Goal: Transaction & Acquisition: Purchase product/service

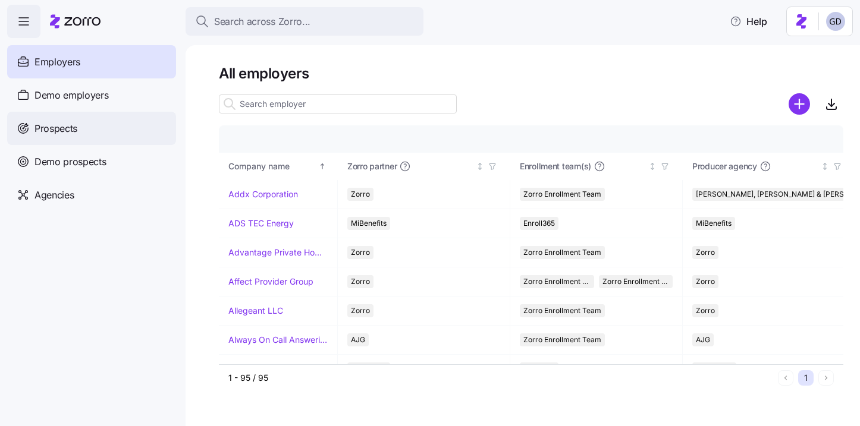
click at [76, 131] on span "Prospects" at bounding box center [55, 128] width 43 height 15
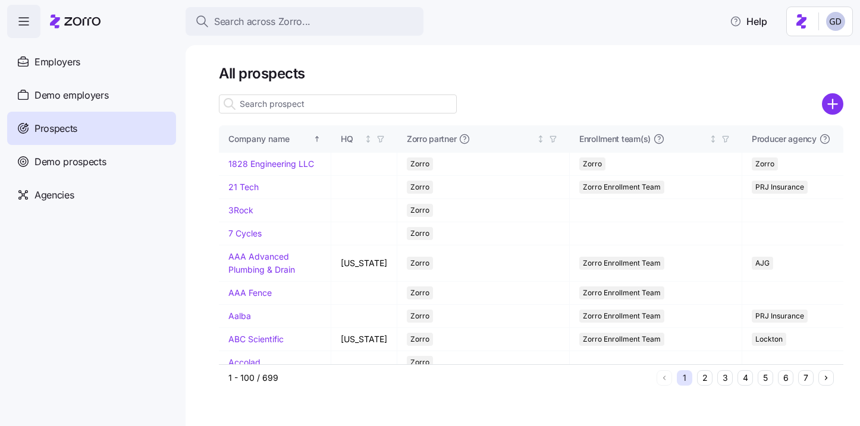
click at [846, 105] on div "All prospects Company name HQ Zorro partner Enrollment team(s) Producer agency …" at bounding box center [523, 235] width 675 height 381
click at [837, 105] on icon "add icon" at bounding box center [832, 103] width 21 height 21
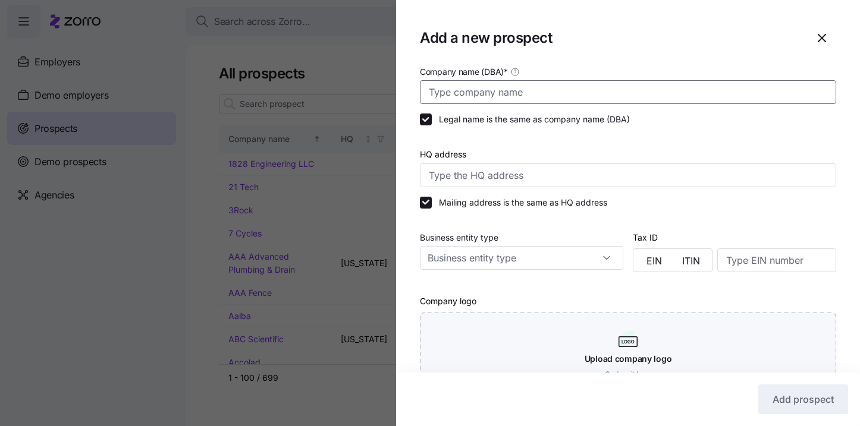
click at [594, 98] on input "Company name (DBA) *" at bounding box center [628, 92] width 416 height 24
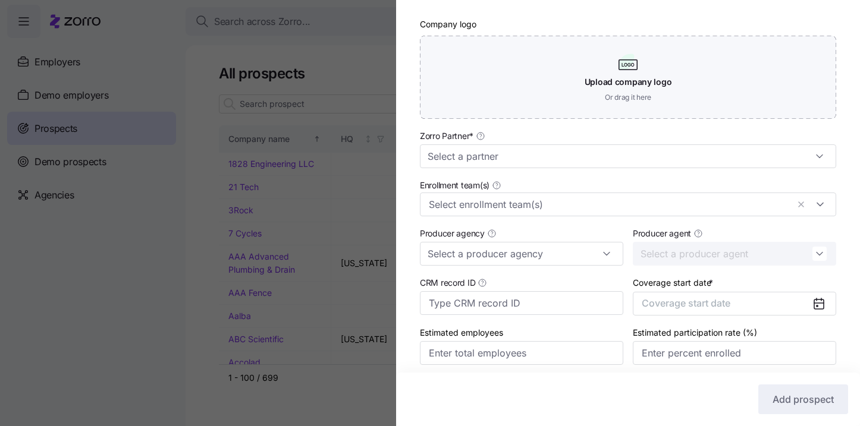
scroll to position [324, 0]
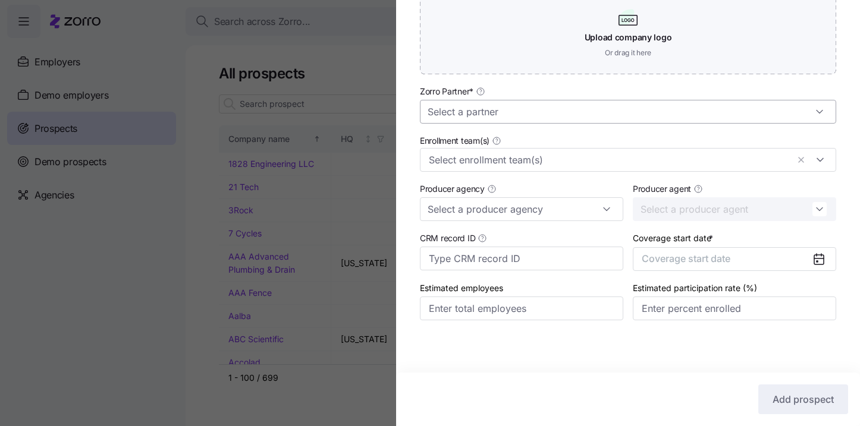
type input "AION Management"
click at [538, 114] on input "Zorro Partner *" at bounding box center [628, 112] width 416 height 24
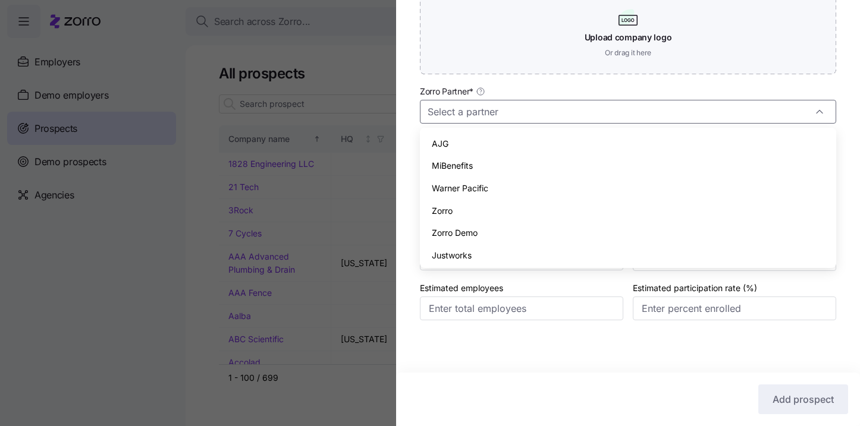
click at [447, 213] on span "Zorro" at bounding box center [442, 211] width 21 height 13
type input "Zorro"
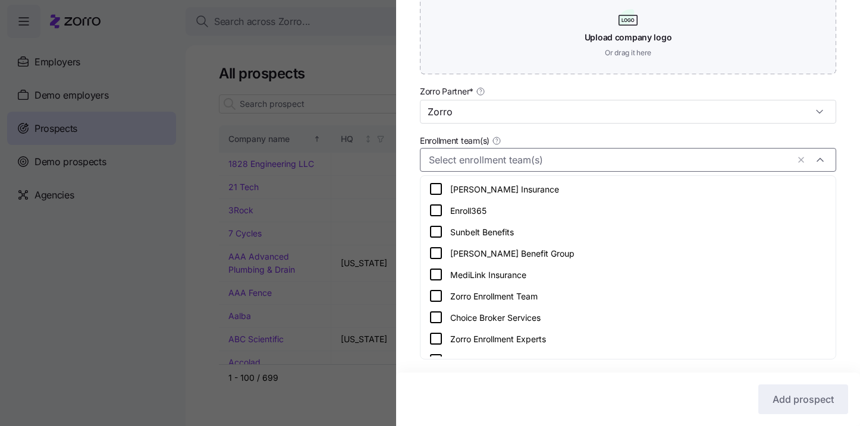
click at [487, 154] on input "Enrollment team(s)" at bounding box center [608, 159] width 359 height 15
click at [434, 296] on icon at bounding box center [436, 296] width 14 height 14
click at [407, 209] on div "Company name (DBA) * AION Management Legal name is the same as company name (DB…" at bounding box center [628, 43] width 464 height 602
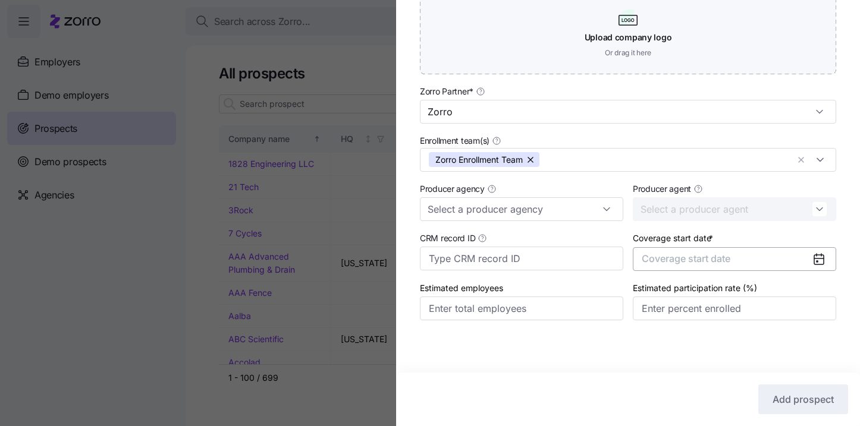
click at [741, 263] on button "Coverage start date" at bounding box center [734, 259] width 203 height 24
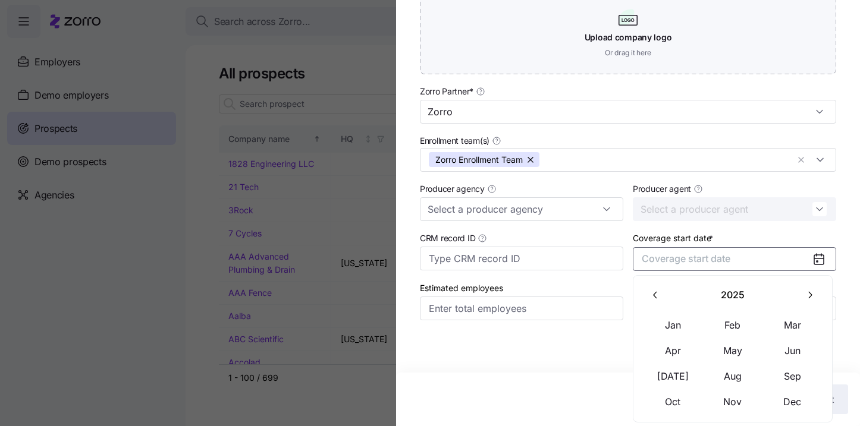
click at [795, 296] on button "2025" at bounding box center [733, 295] width 130 height 25
click at [655, 305] on button "button" at bounding box center [655, 295] width 25 height 25
click at [802, 297] on button "button" at bounding box center [810, 295] width 25 height 25
click at [686, 383] on button "2026" at bounding box center [673, 376] width 59 height 25
click at [673, 321] on button "Jan" at bounding box center [673, 325] width 59 height 25
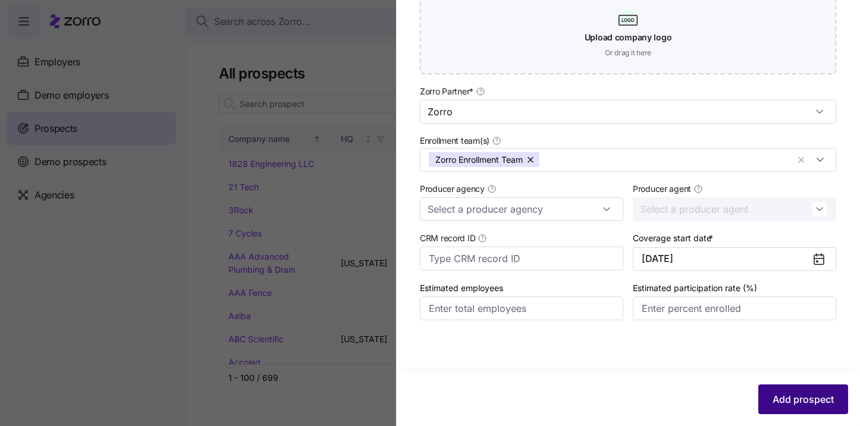
click at [809, 403] on span "Add prospect" at bounding box center [803, 400] width 61 height 14
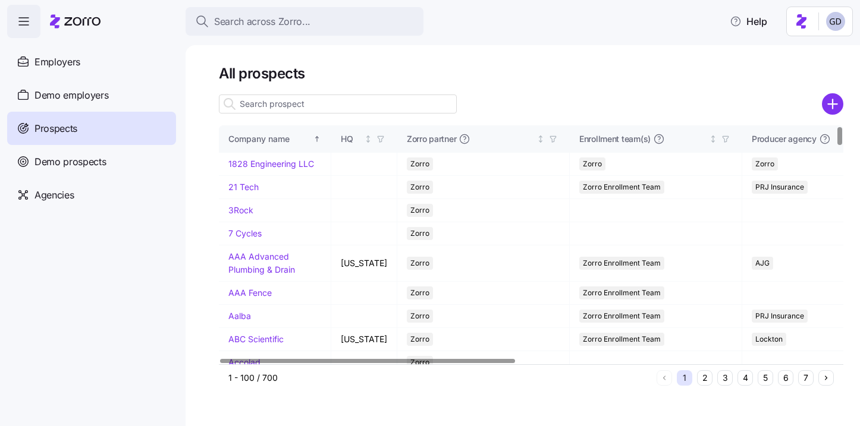
click at [316, 108] on input at bounding box center [338, 104] width 238 height 19
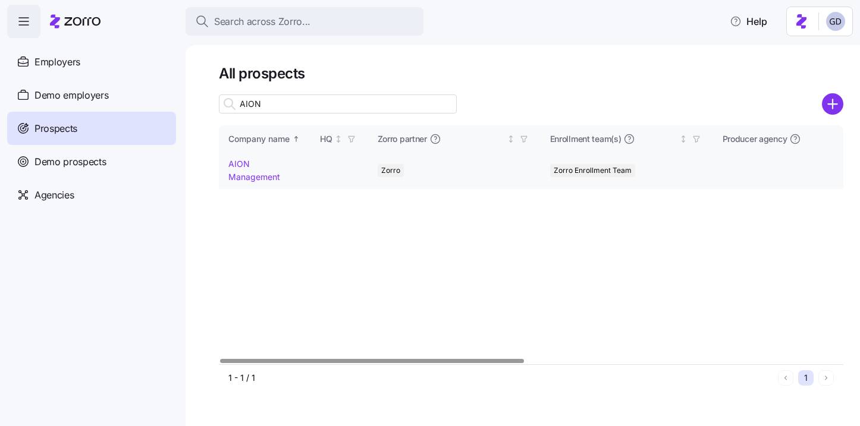
type input "AION"
click at [258, 180] on link "AION Management" at bounding box center [254, 170] width 52 height 23
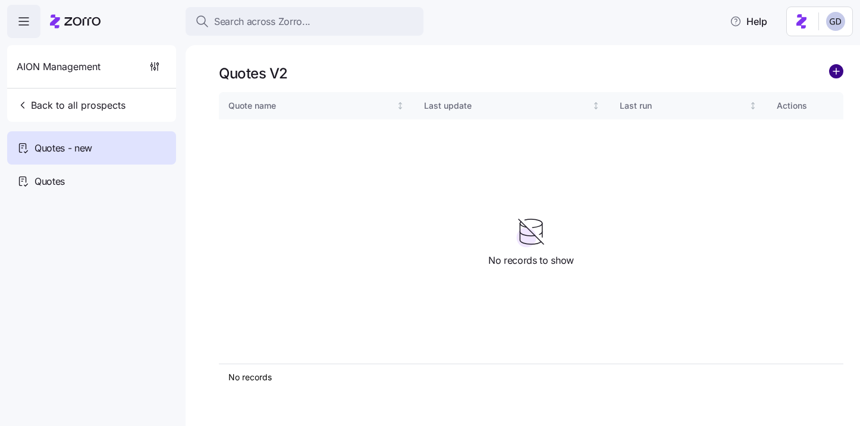
click at [838, 72] on circle "add icon" at bounding box center [836, 71] width 13 height 13
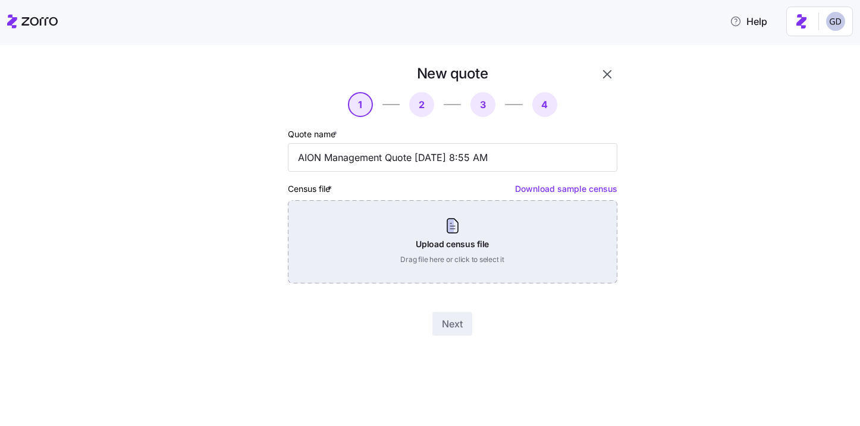
click at [366, 262] on div "Upload census file Drag file here or click to select it" at bounding box center [453, 241] width 330 height 83
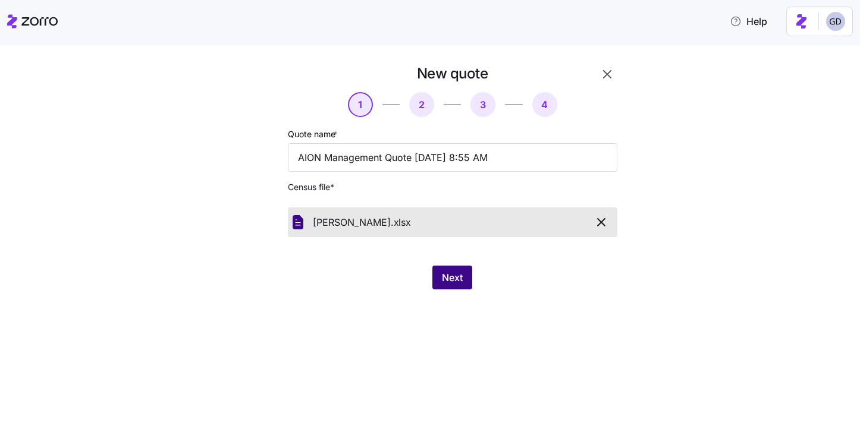
click at [462, 287] on button "Next" at bounding box center [452, 278] width 40 height 24
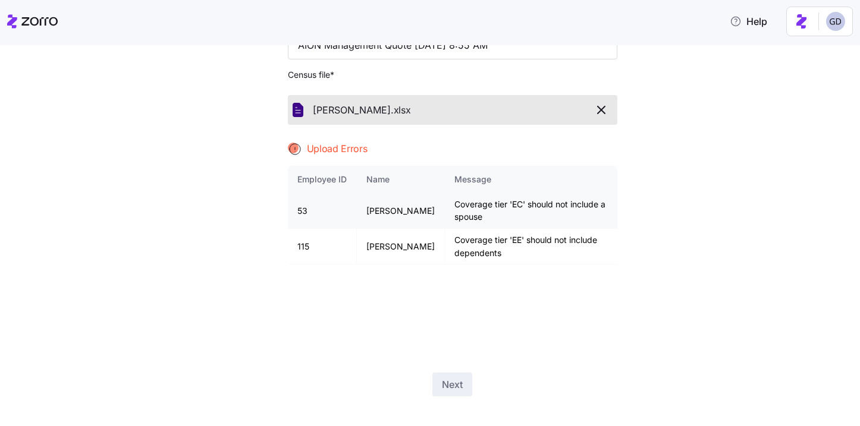
scroll to position [88, 0]
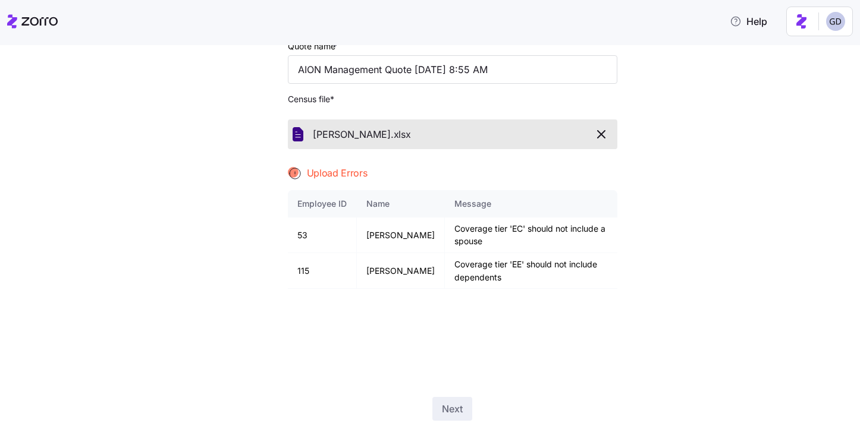
click at [603, 137] on icon "button" at bounding box center [601, 134] width 14 height 14
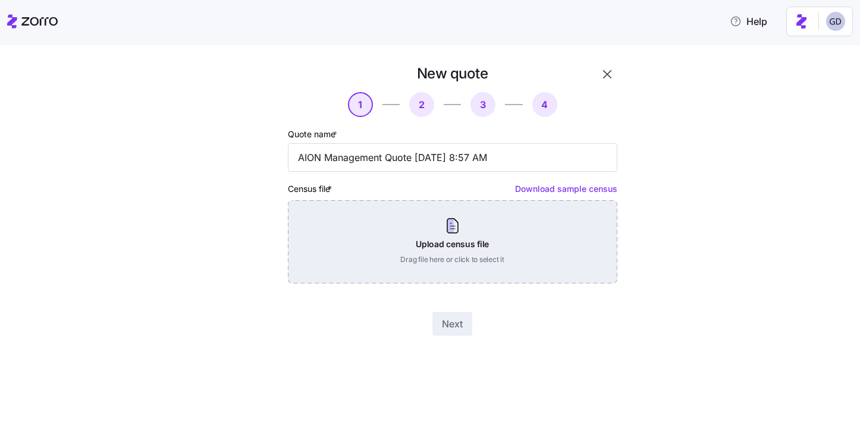
click at [441, 239] on div "Upload census file Drag file here or click to select it" at bounding box center [453, 241] width 330 height 83
click at [438, 239] on div "Upload census file Drag file here or click to select it" at bounding box center [453, 241] width 330 height 83
click at [430, 237] on div "Upload census file Drag file here or click to select it" at bounding box center [453, 241] width 330 height 83
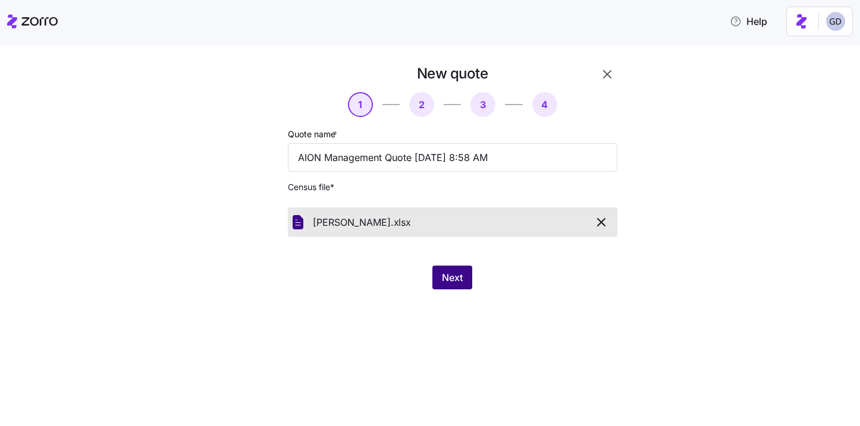
click at [454, 282] on span "Next" at bounding box center [452, 278] width 21 height 14
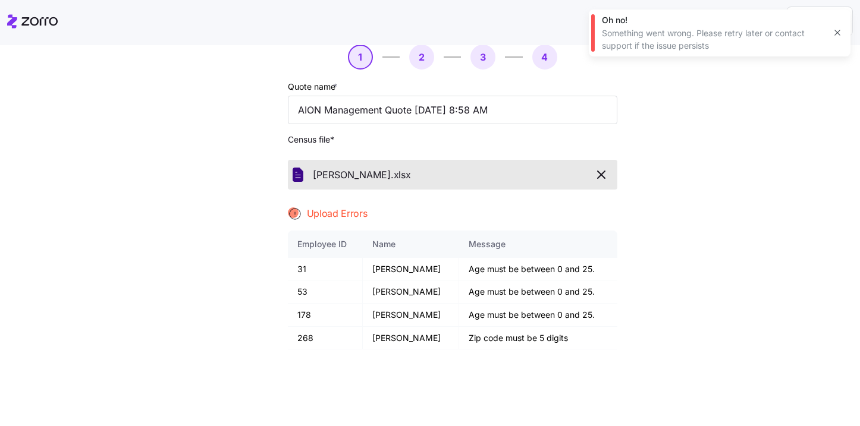
scroll to position [68, 0]
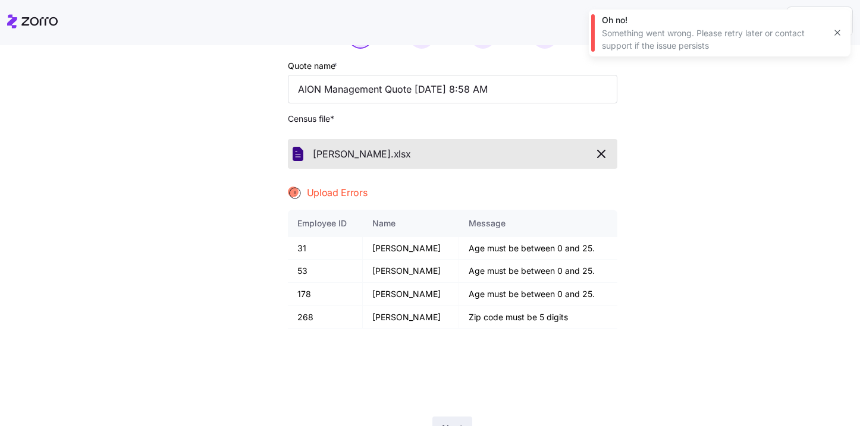
click at [604, 150] on icon "button" at bounding box center [601, 154] width 14 height 14
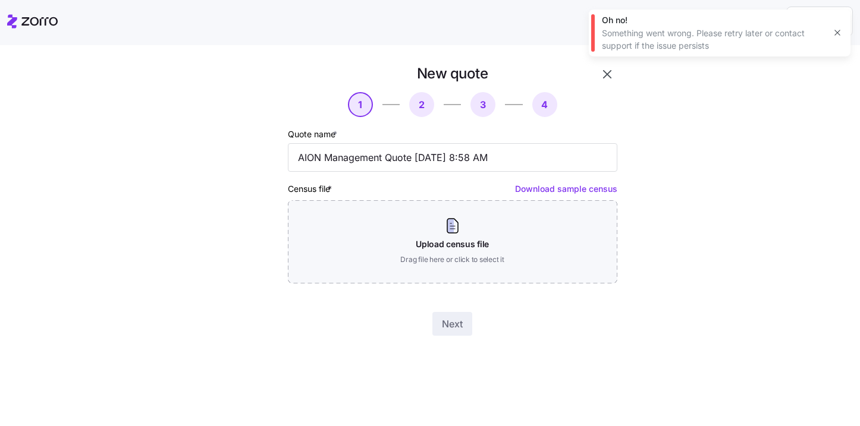
scroll to position [0, 0]
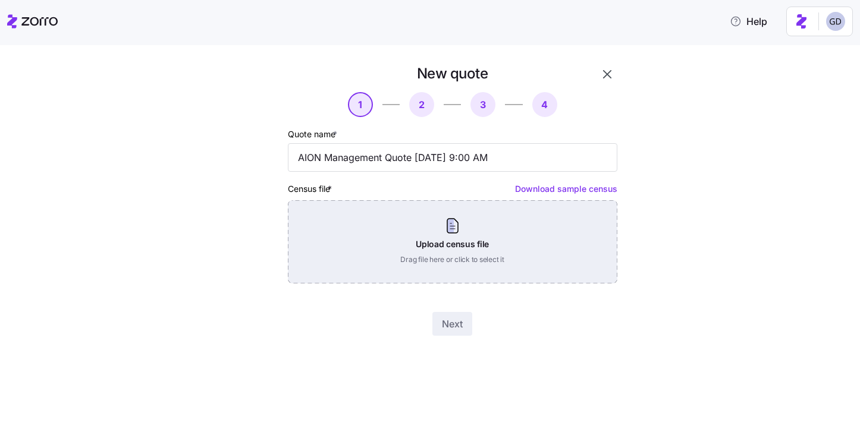
click at [439, 248] on div "Upload census file Drag file here or click to select it" at bounding box center [453, 241] width 330 height 83
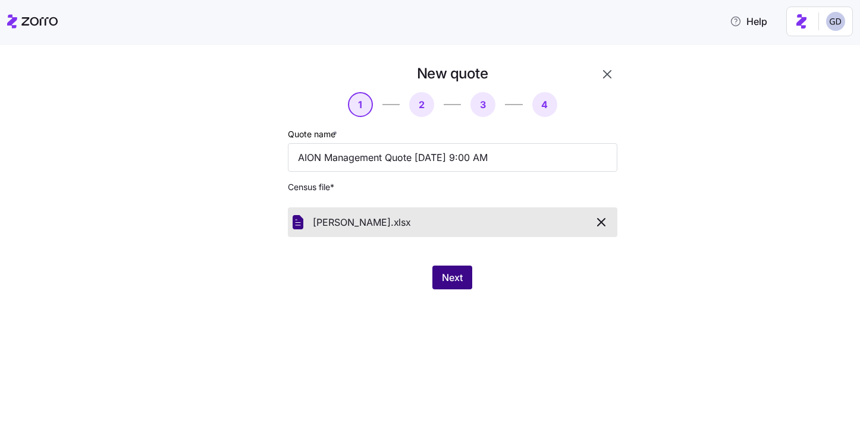
click at [437, 284] on button "Next" at bounding box center [452, 278] width 40 height 24
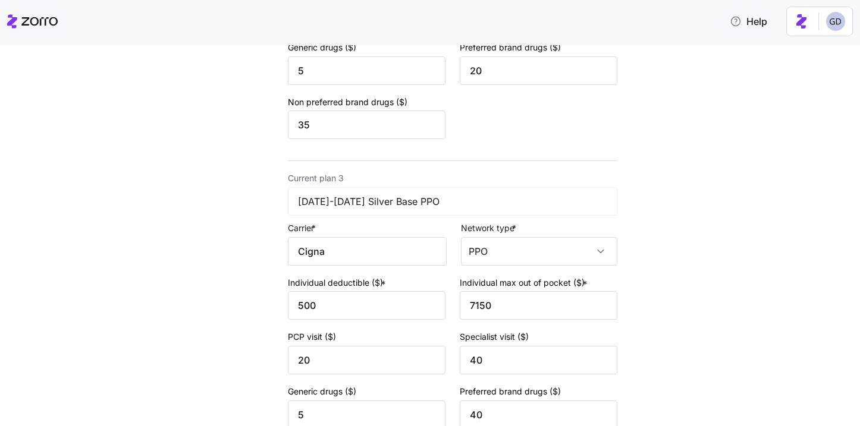
scroll to position [849, 0]
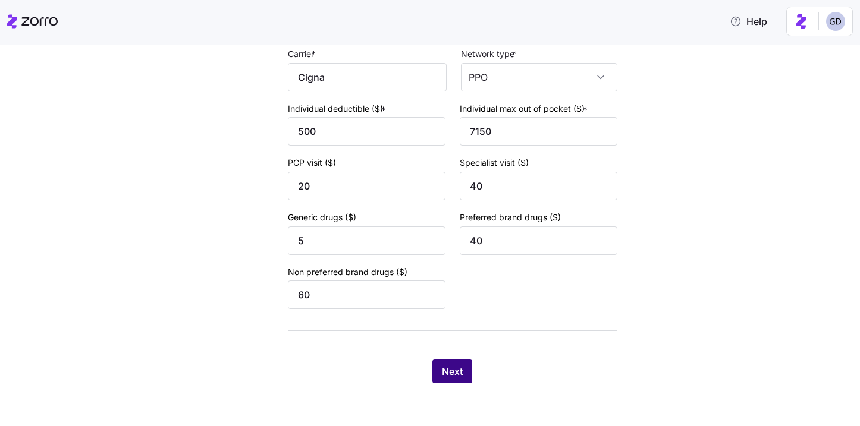
click at [472, 369] on button "Next" at bounding box center [452, 372] width 40 height 24
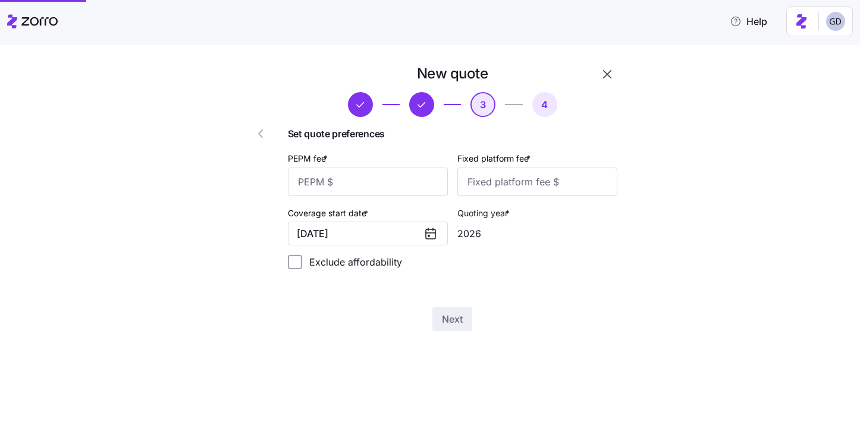
scroll to position [0, 0]
click at [393, 186] on input "PEPM fee *" at bounding box center [368, 182] width 160 height 29
type input "60"
type input "100"
click at [468, 321] on button "Next" at bounding box center [452, 320] width 40 height 24
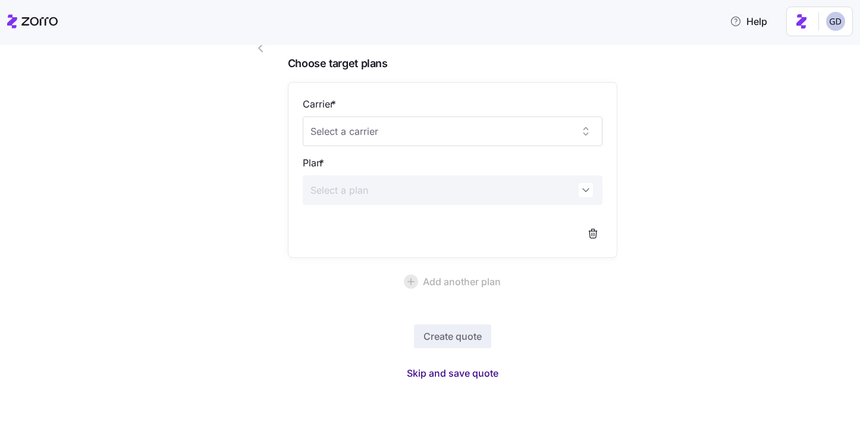
click at [450, 369] on span "Skip and save quote" at bounding box center [453, 373] width 92 height 14
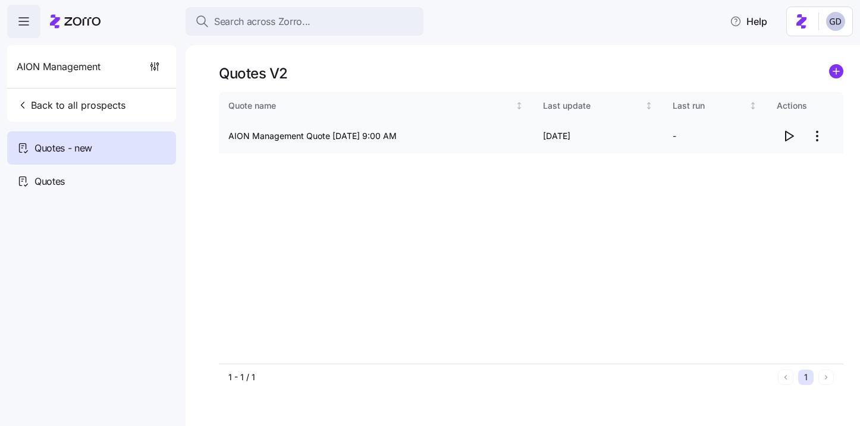
click at [786, 138] on icon "button" at bounding box center [789, 136] width 14 height 14
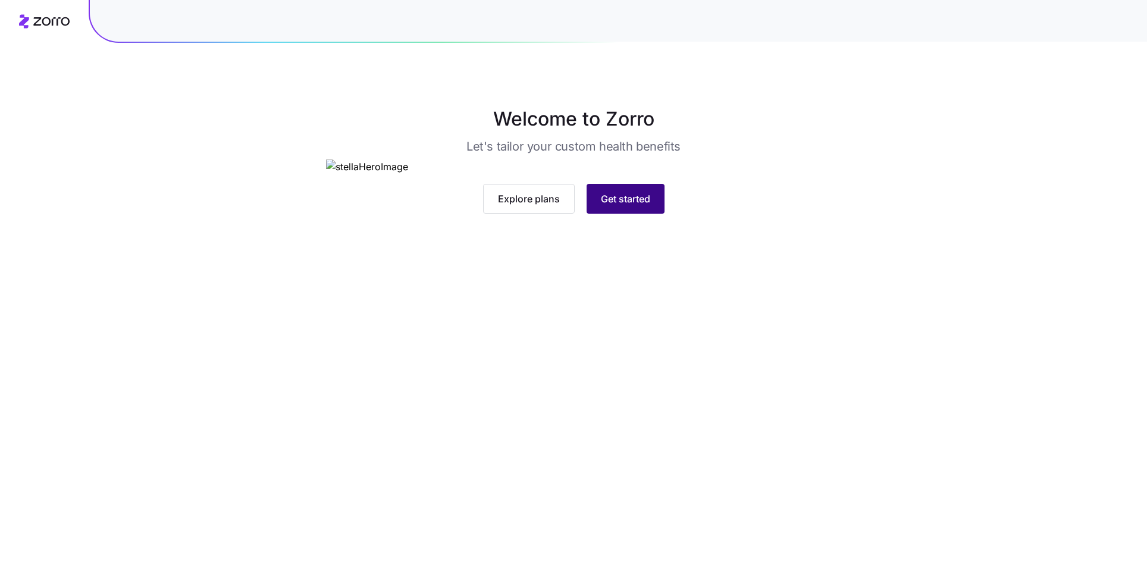
click at [648, 214] on button "Get started" at bounding box center [625, 199] width 78 height 30
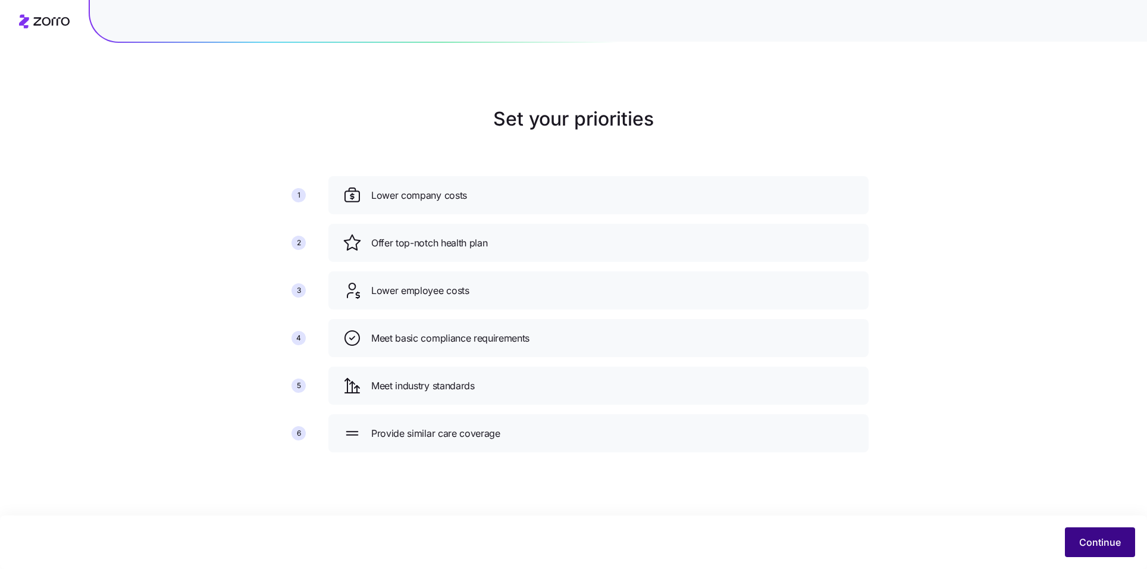
click at [1096, 542] on span "Continue" at bounding box center [1100, 542] width 42 height 14
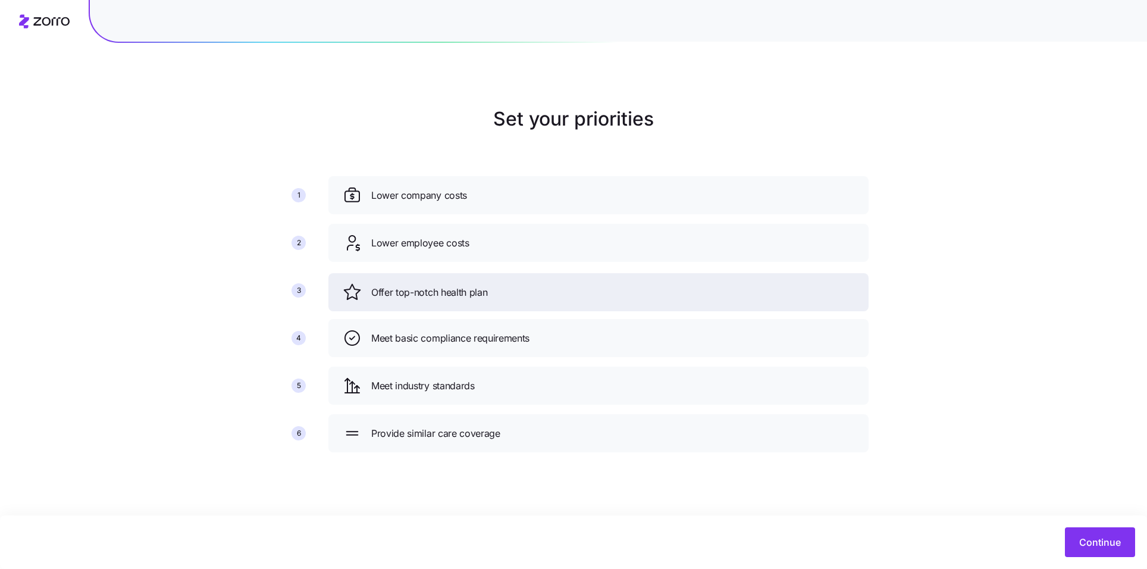
drag, startPoint x: 558, startPoint y: 246, endPoint x: 558, endPoint y: 297, distance: 50.6
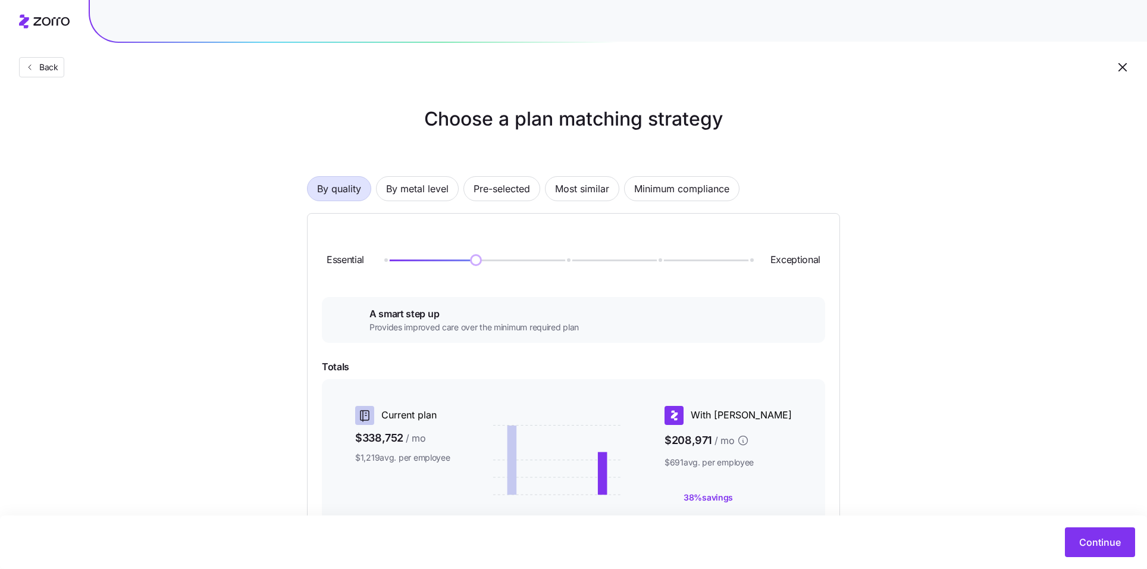
scroll to position [76, 0]
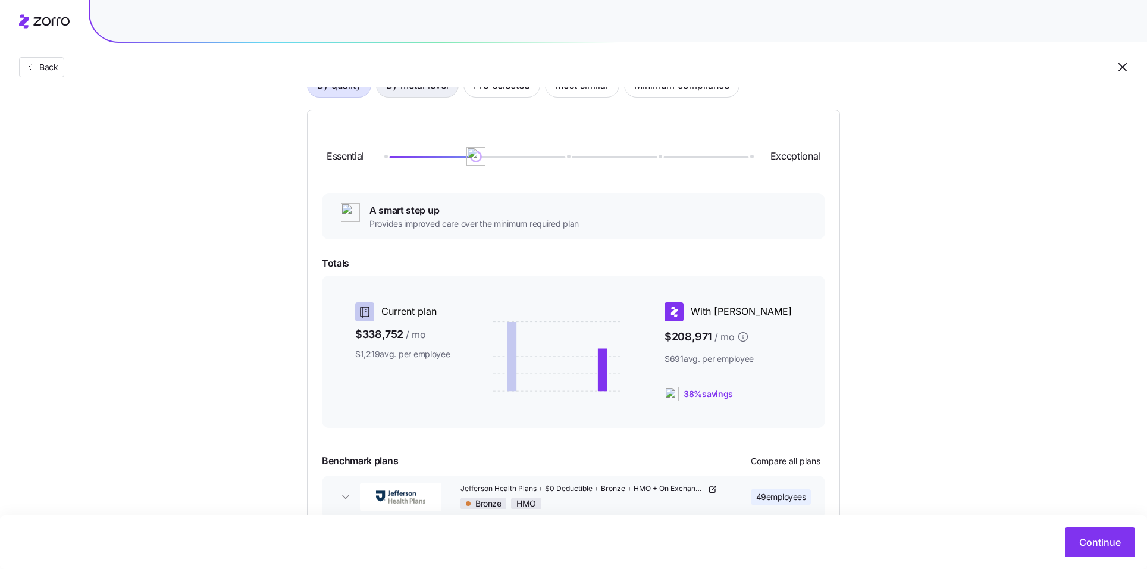
click at [404, 96] on span "By metal level" at bounding box center [417, 85] width 62 height 24
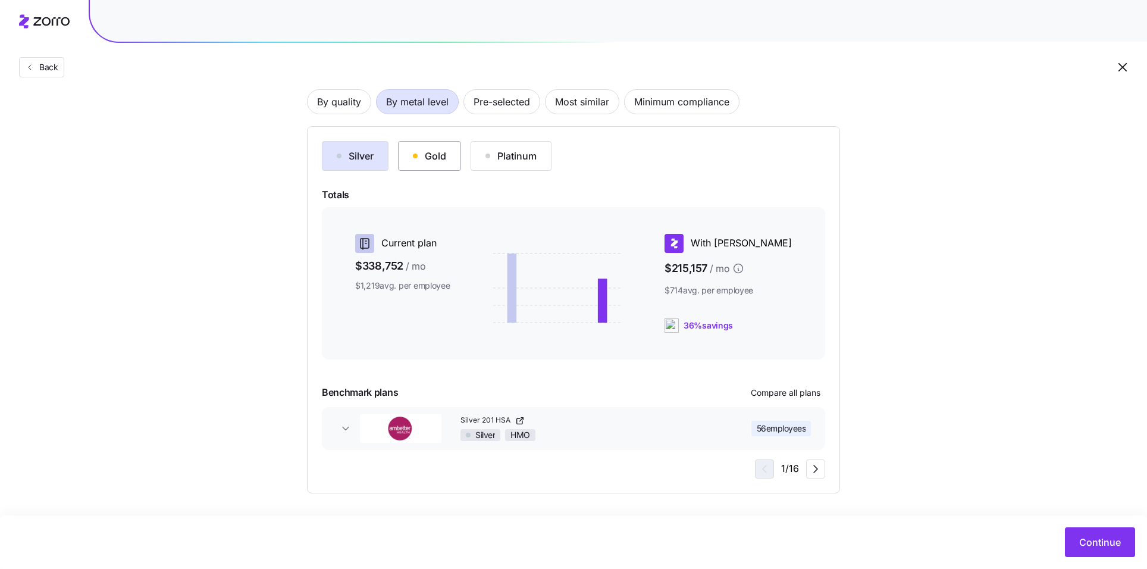
click at [435, 157] on div "Gold" at bounding box center [429, 156] width 33 height 14
click at [815, 469] on icon "button" at bounding box center [815, 469] width 14 height 14
click at [811, 468] on icon "button" at bounding box center [815, 469] width 14 height 14
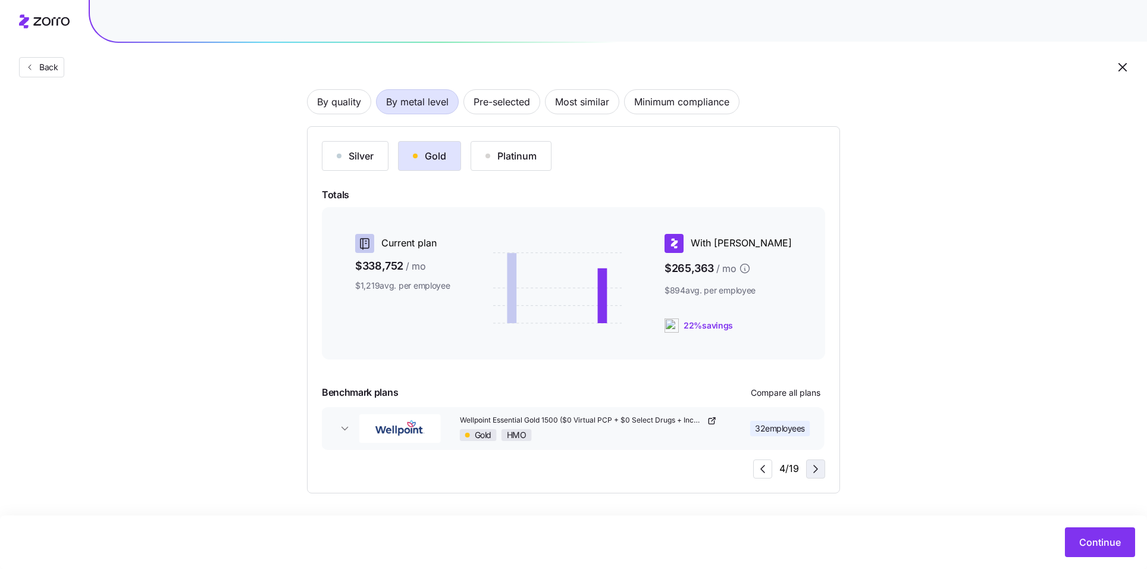
click at [811, 468] on icon "button" at bounding box center [815, 469] width 14 height 14
click at [512, 139] on div "Silver Gold Platinum Totals Current plan $338,752 / mo $1,219 avg. per employee…" at bounding box center [573, 309] width 533 height 367
click at [512, 145] on button "Platinum" at bounding box center [511, 156] width 81 height 30
click at [428, 161] on div "Gold" at bounding box center [429, 156] width 33 height 14
click at [362, 105] on button "By quality" at bounding box center [339, 101] width 64 height 25
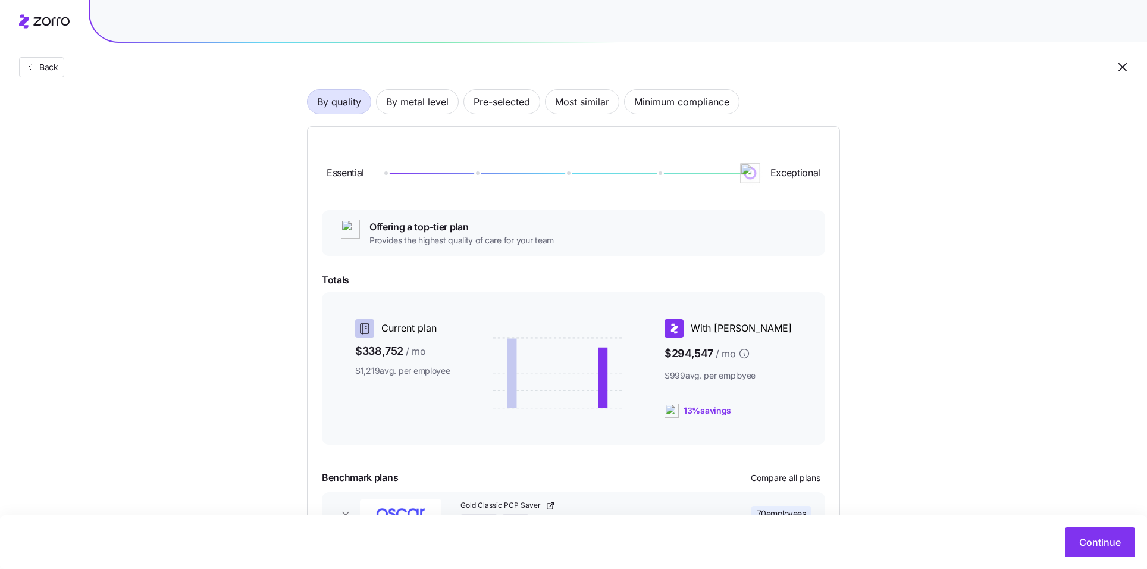
drag, startPoint x: 484, startPoint y: 171, endPoint x: 766, endPoint y: 165, distance: 282.6
click at [767, 165] on div "Essential Exceptional" at bounding box center [573, 173] width 503 height 64
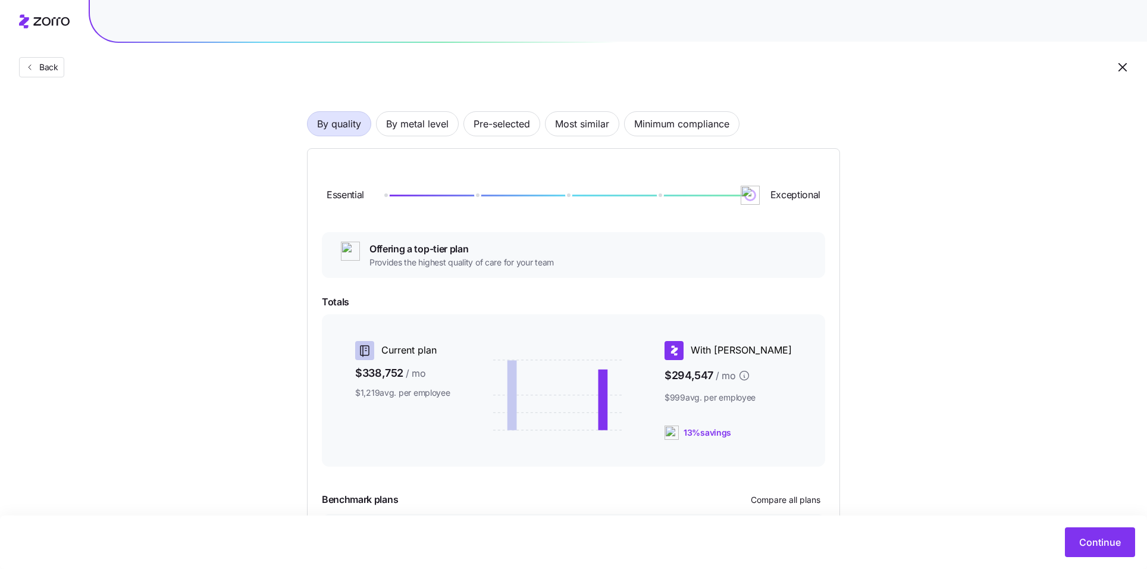
scroll to position [32, 0]
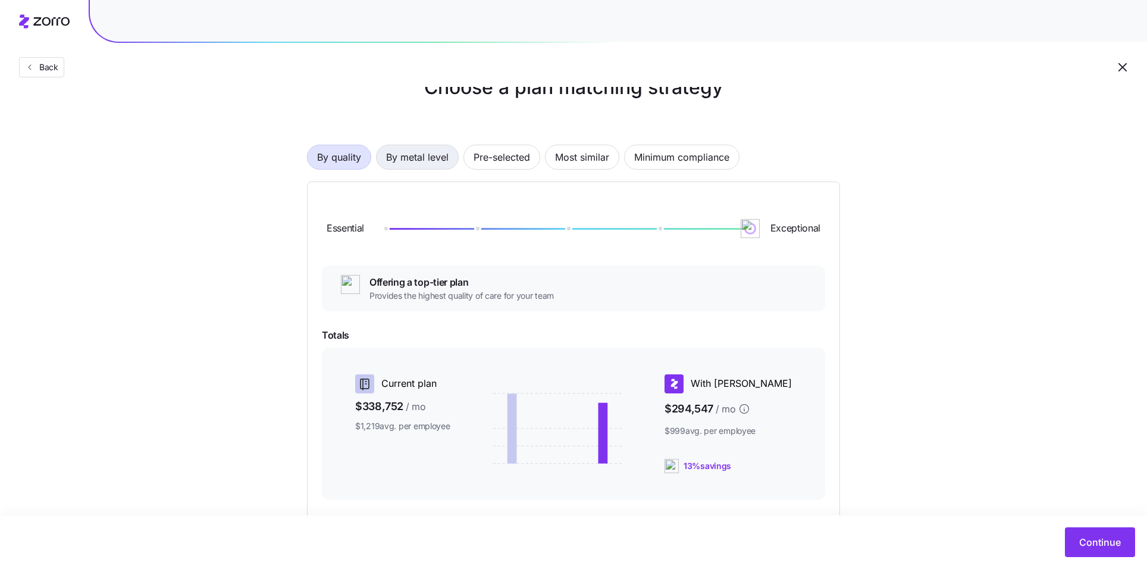
click at [399, 155] on span "By metal level" at bounding box center [417, 157] width 62 height 24
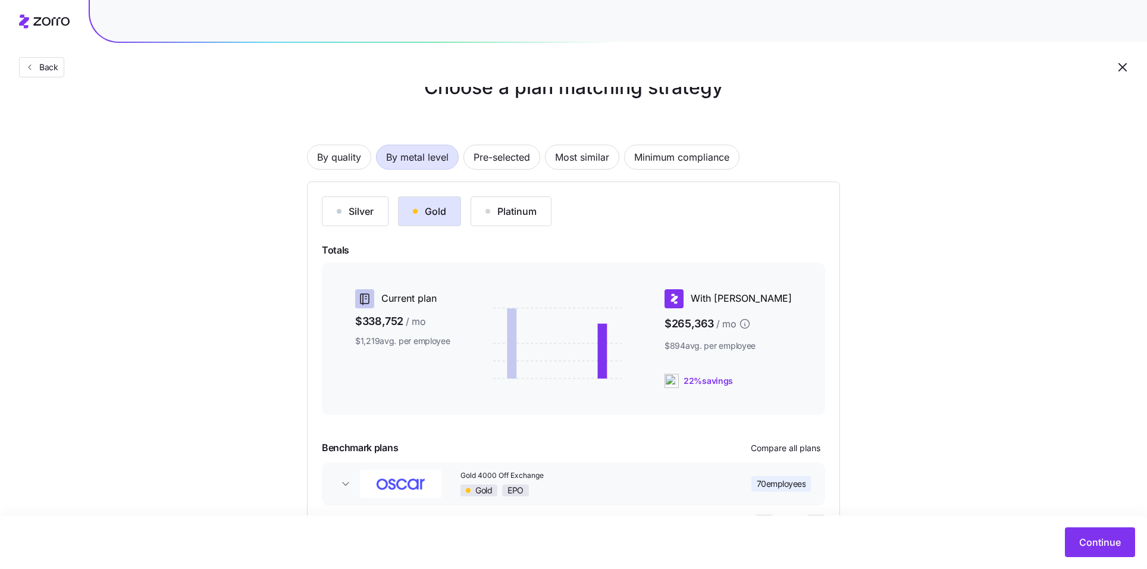
scroll to position [87, 0]
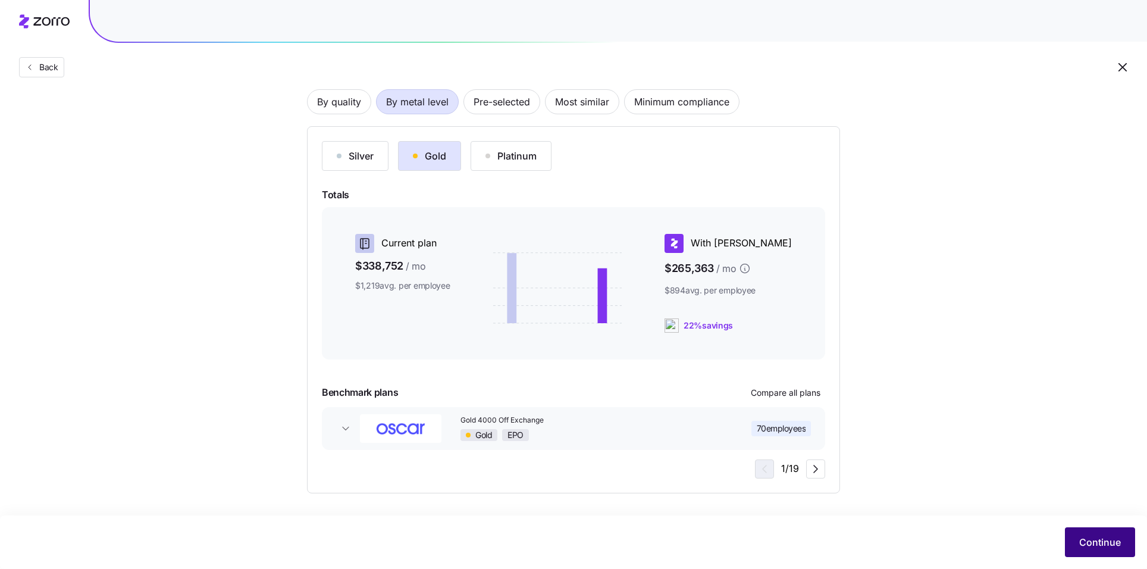
click at [1092, 545] on span "Continue" at bounding box center [1100, 542] width 42 height 14
click at [1093, 547] on span "Continue" at bounding box center [1100, 542] width 42 height 14
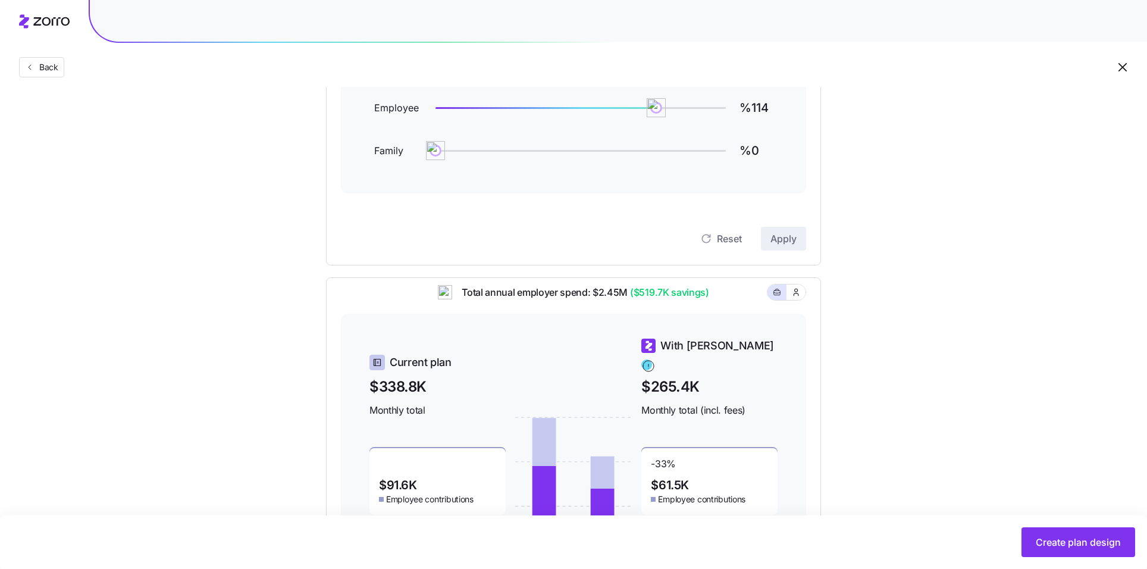
scroll to position [117, 0]
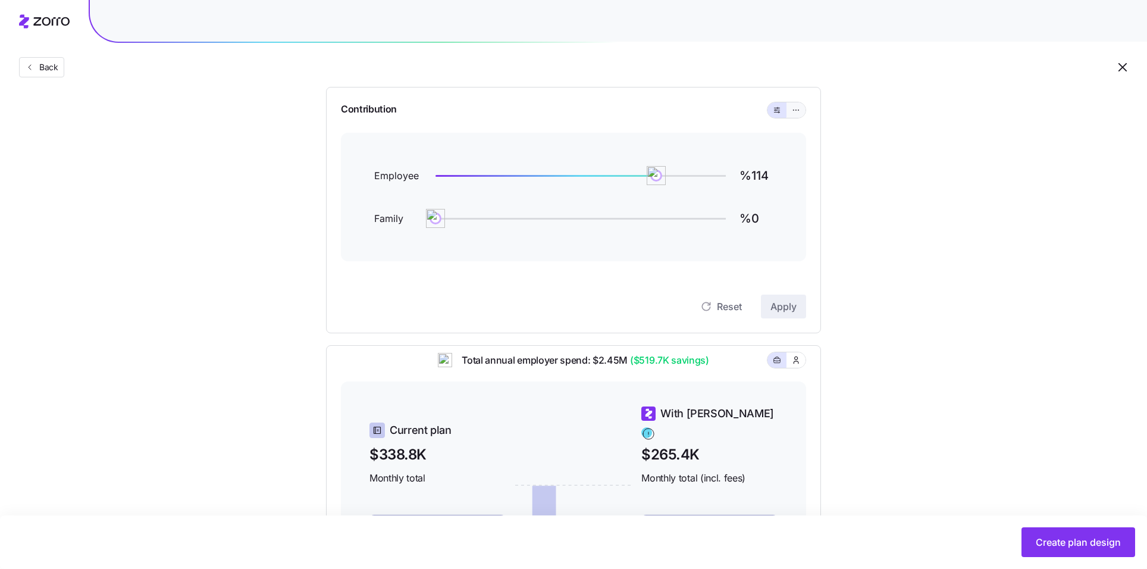
click at [796, 115] on button "button" at bounding box center [795, 109] width 19 height 15
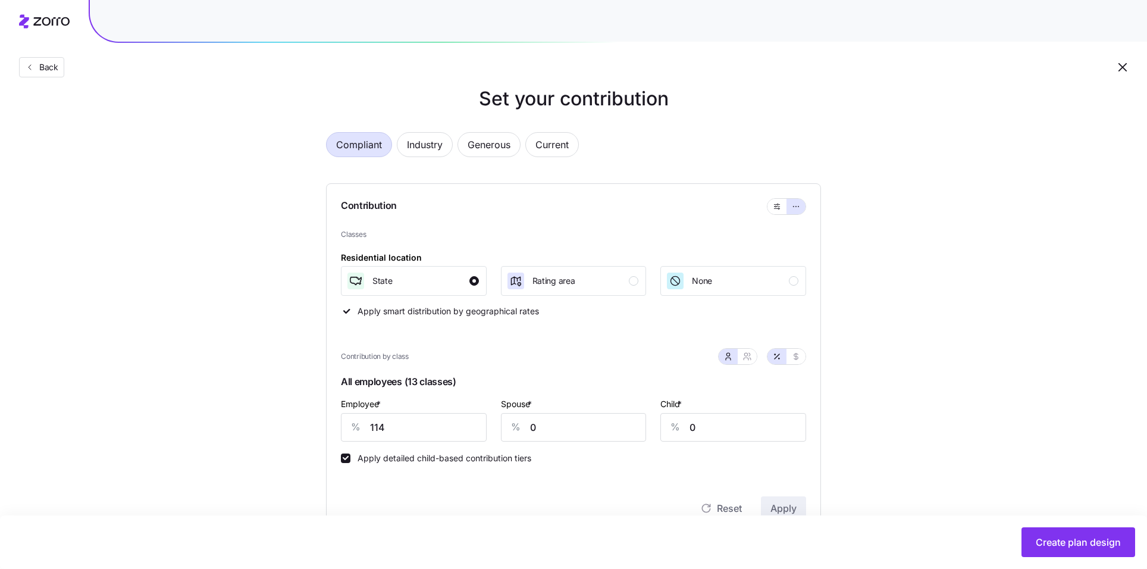
scroll to position [19, 0]
click at [488, 151] on span "Generous" at bounding box center [489, 146] width 43 height 24
type input "142"
type input "65"
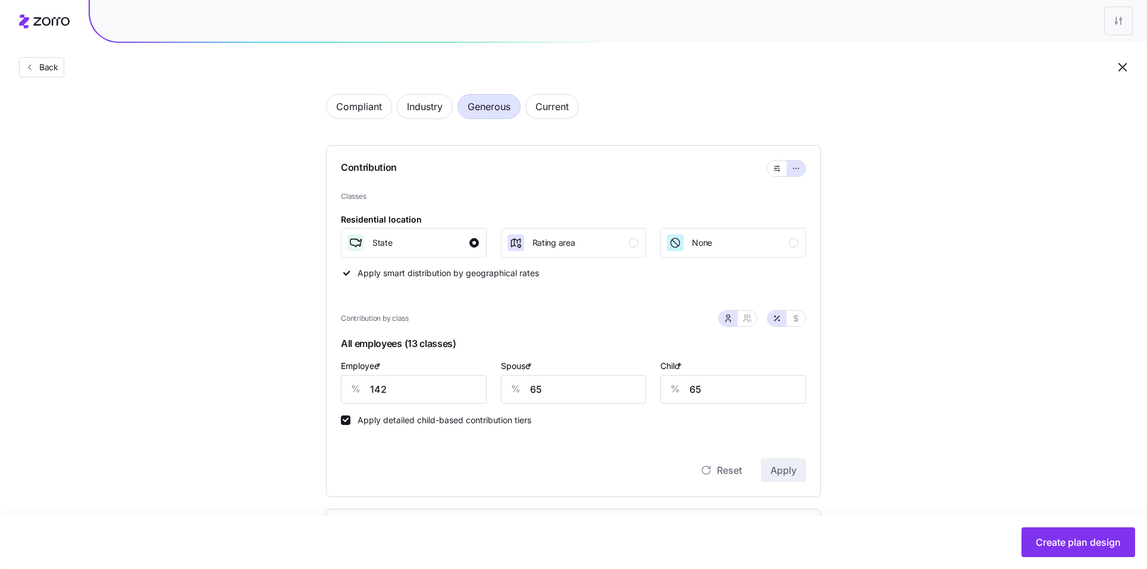
scroll to position [47, 0]
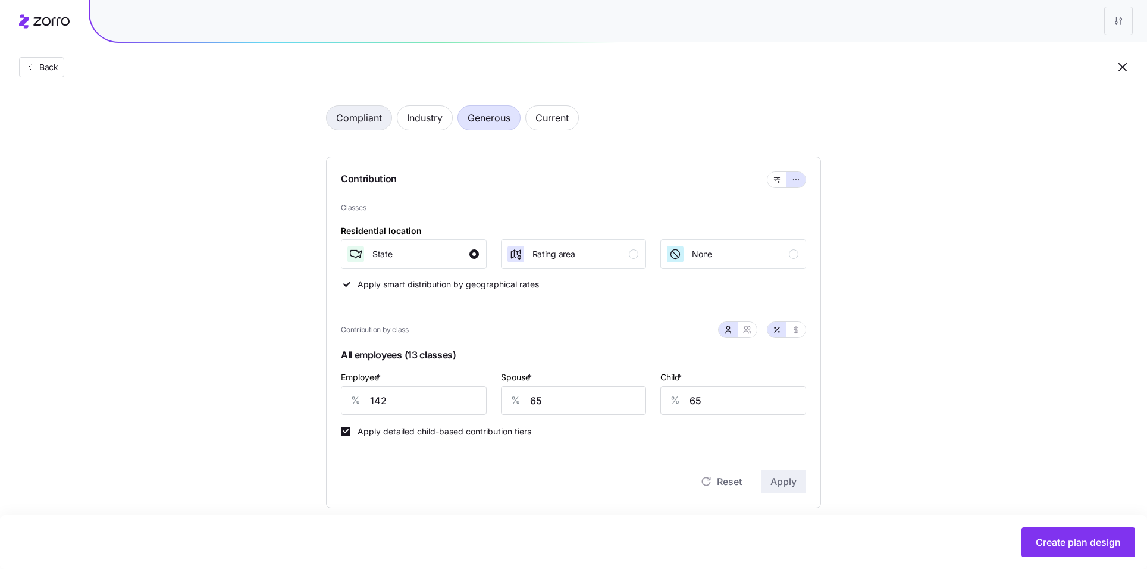
click at [374, 128] on span "Compliant" at bounding box center [359, 118] width 46 height 24
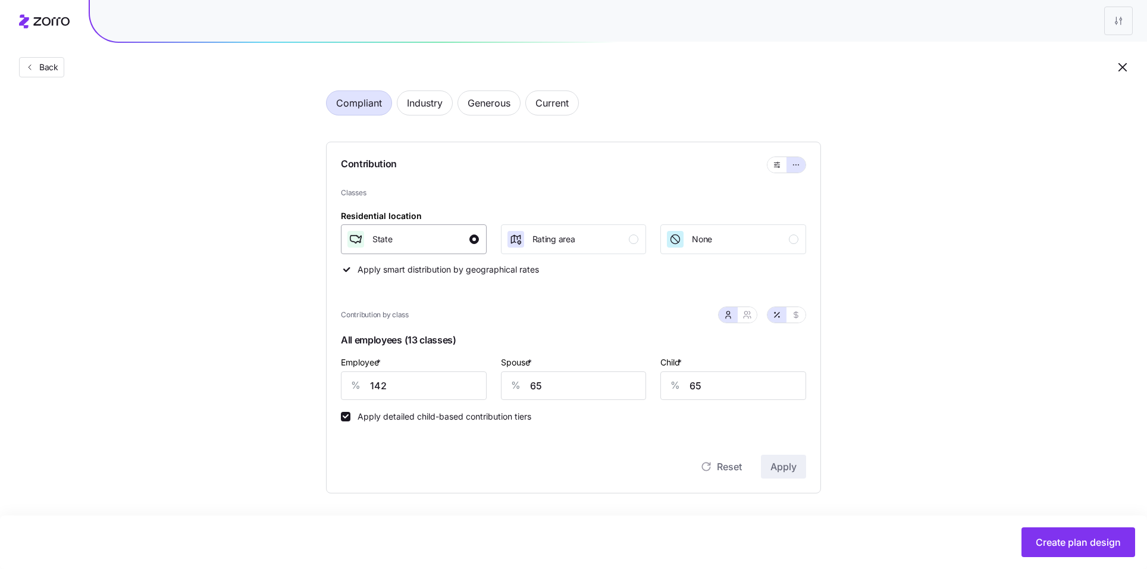
type input "114"
type input "0"
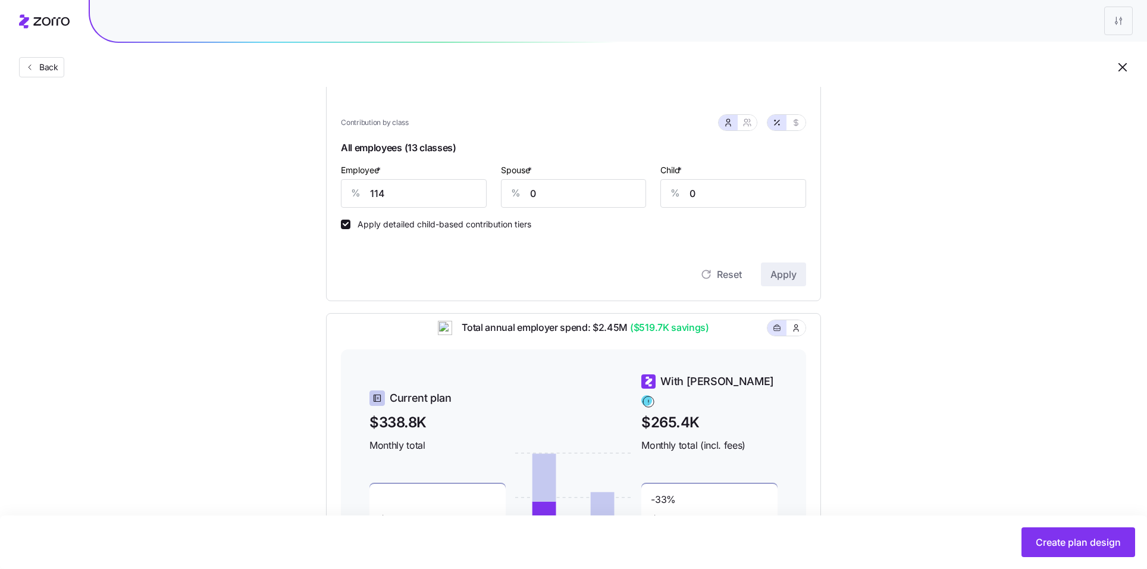
scroll to position [247, 0]
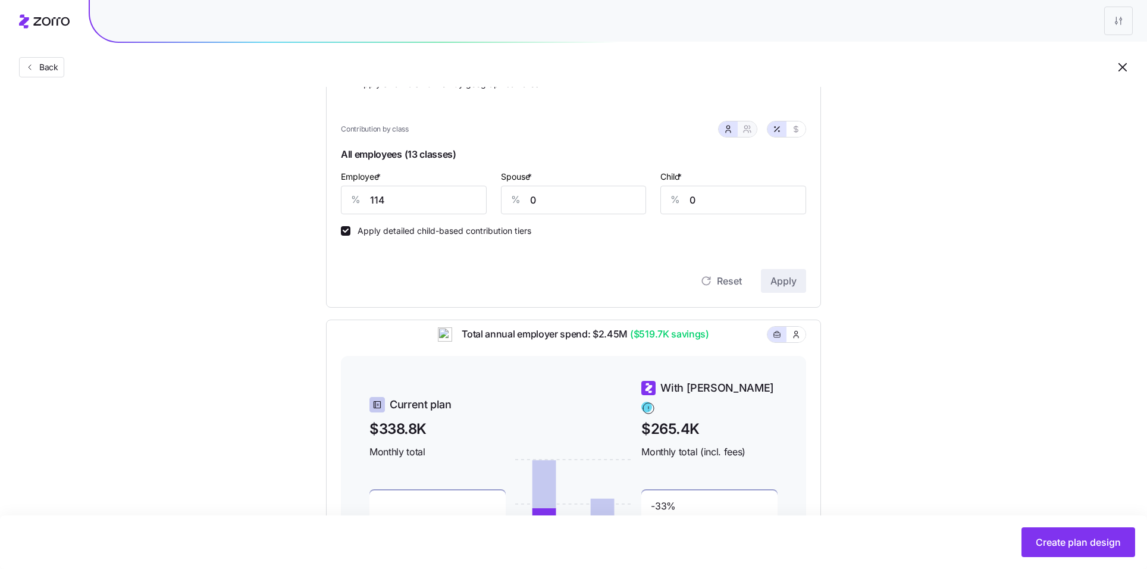
click at [755, 129] on button "button" at bounding box center [747, 128] width 19 height 15
type input "57"
type input "66"
click at [732, 134] on button "button" at bounding box center [728, 128] width 19 height 15
type input "0"
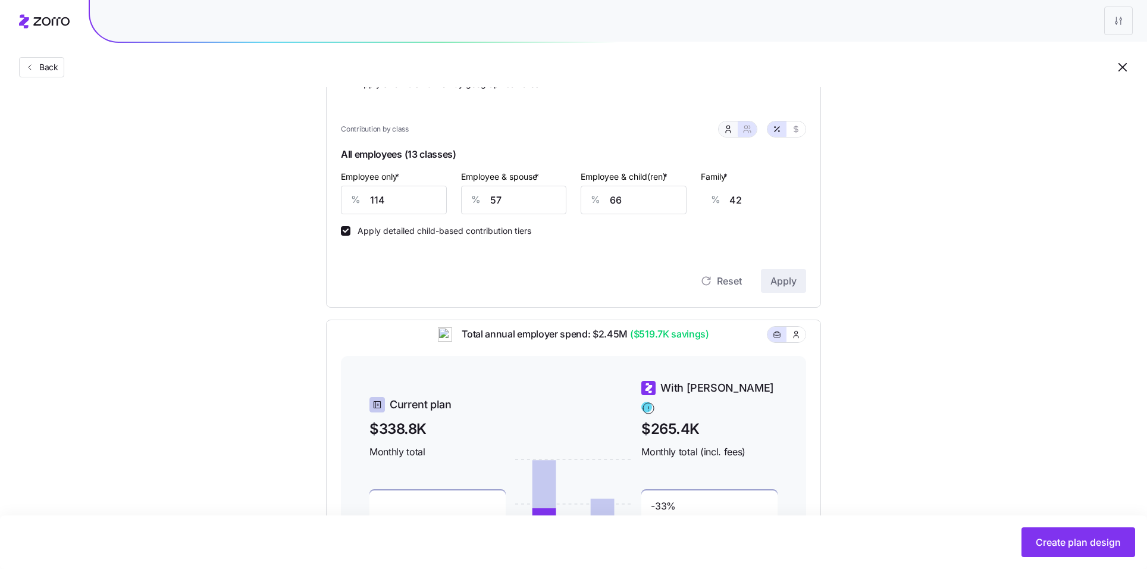
type input "0"
click at [409, 193] on input "114" at bounding box center [414, 200] width 146 height 29
type input "90"
click at [550, 193] on input "0" at bounding box center [574, 200] width 146 height 29
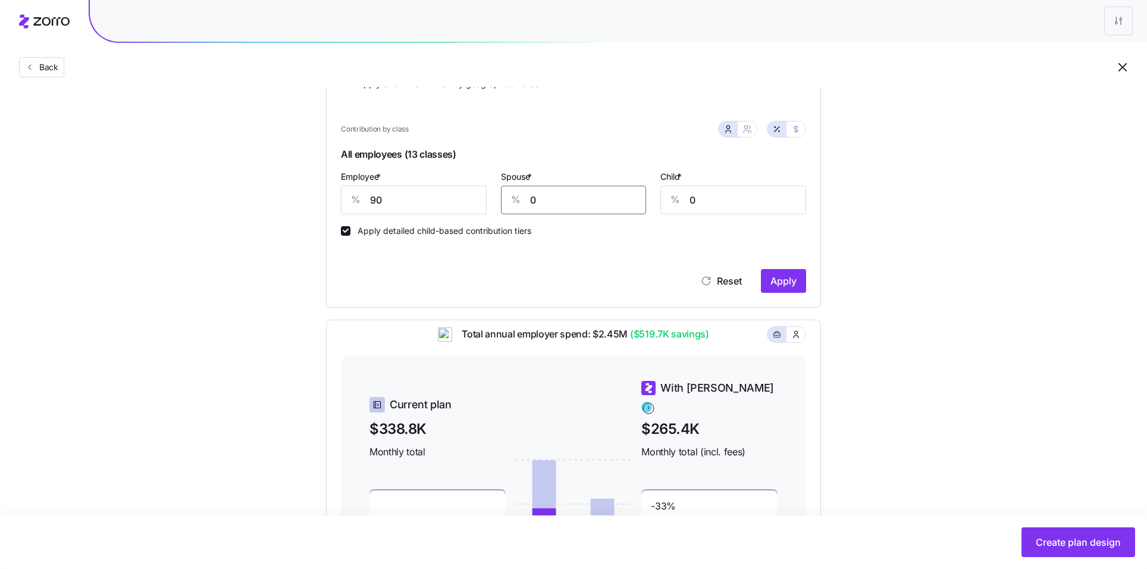
click at [550, 193] on input "0" at bounding box center [574, 200] width 146 height 29
type input "40"
click at [713, 208] on input "0" at bounding box center [733, 200] width 146 height 29
type input "20"
click at [780, 279] on span "Apply" at bounding box center [783, 281] width 26 height 14
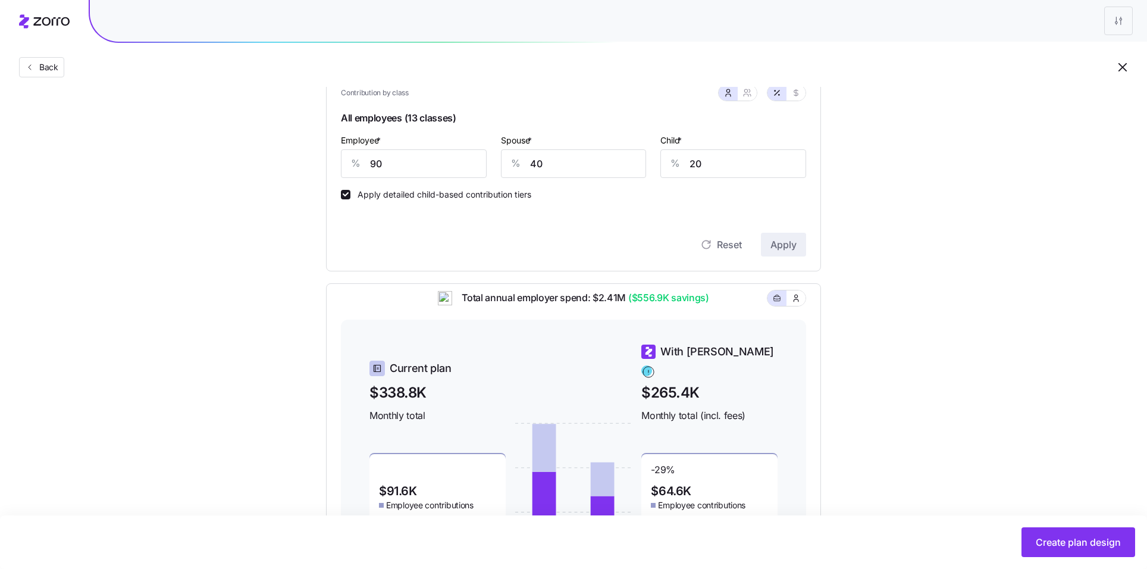
scroll to position [300, 0]
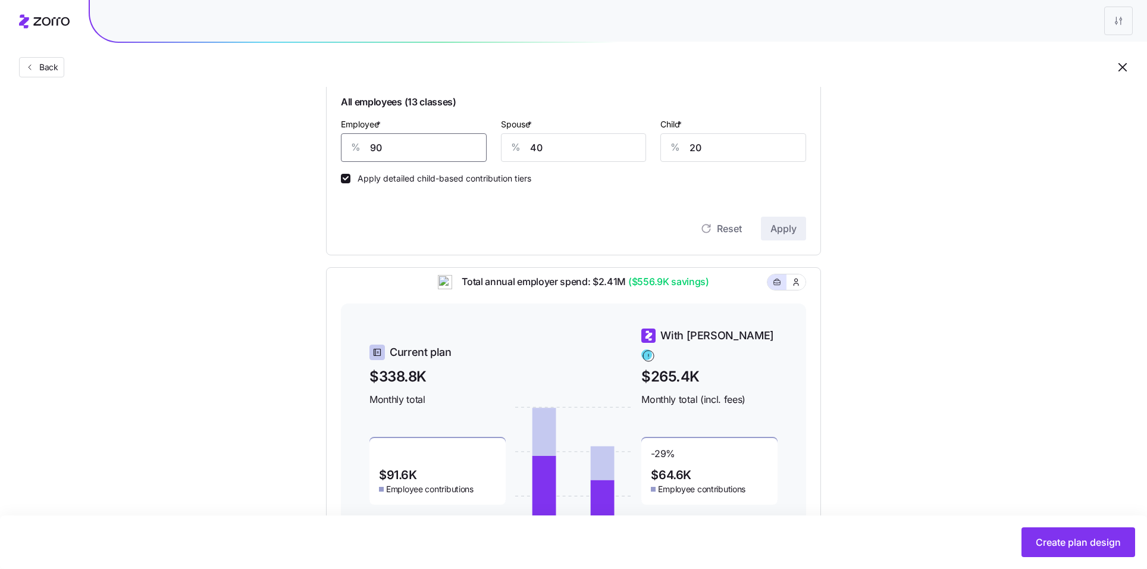
click at [424, 153] on input "90" at bounding box center [414, 147] width 146 height 29
click at [807, 225] on div "Contribution Classes Residential location State Rating area None Apply smart di…" at bounding box center [573, 80] width 495 height 352
click at [796, 225] on span "Apply" at bounding box center [783, 228] width 26 height 14
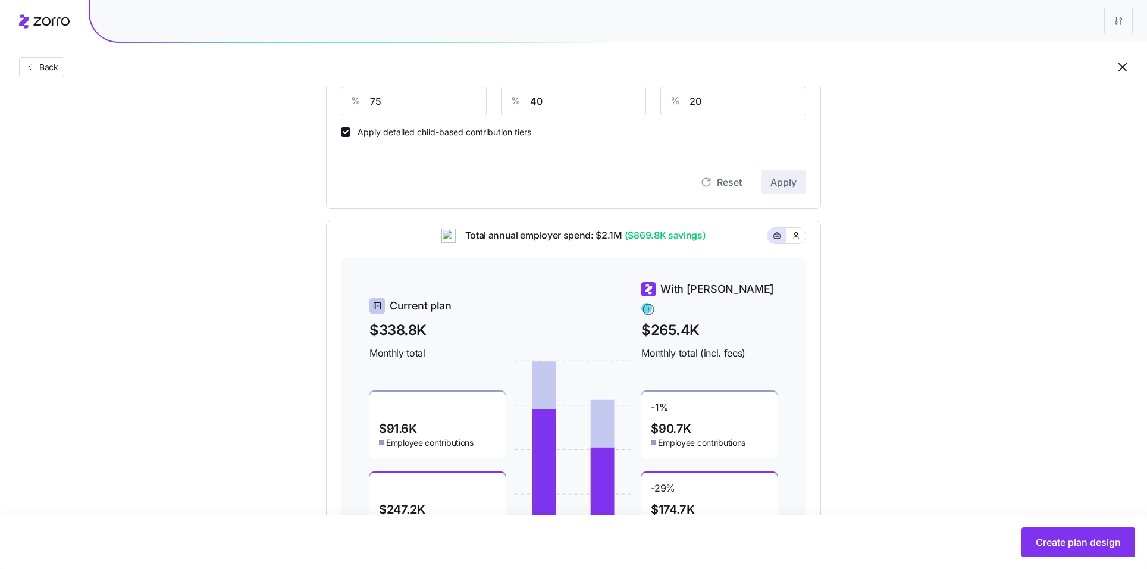
scroll to position [259, 0]
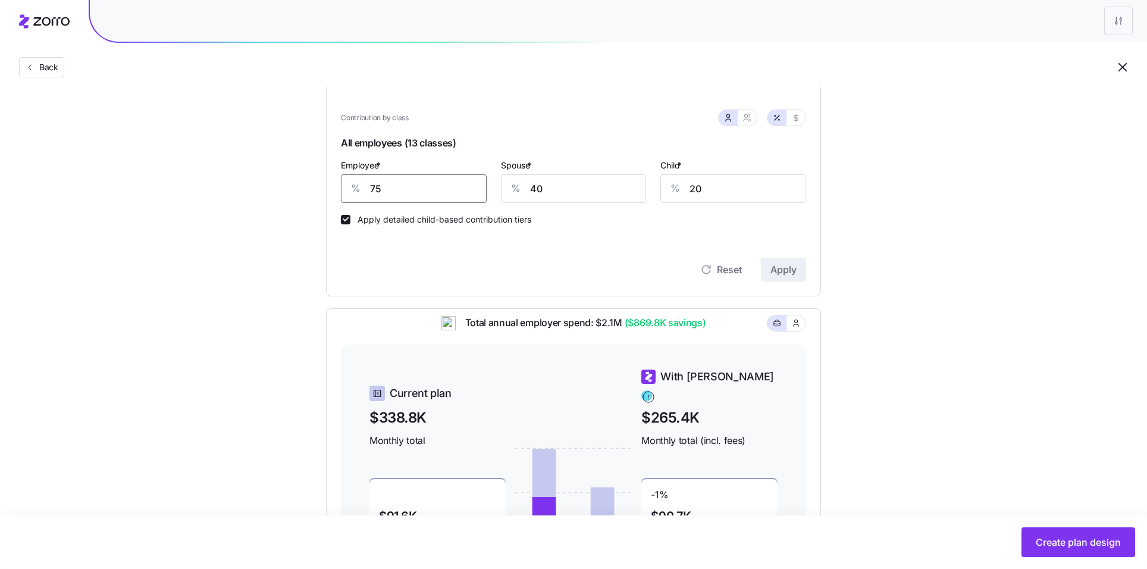
click at [412, 199] on input "75" at bounding box center [414, 188] width 146 height 29
type input "83"
click at [782, 265] on span "Apply" at bounding box center [783, 269] width 26 height 14
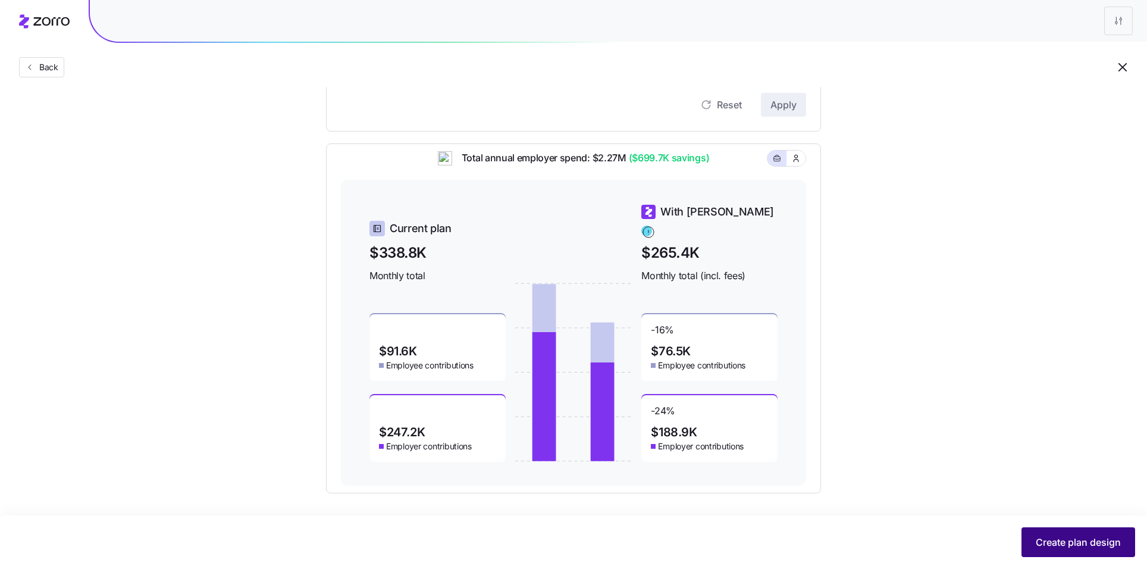
click at [1072, 550] on button "Create plan design" at bounding box center [1078, 542] width 114 height 30
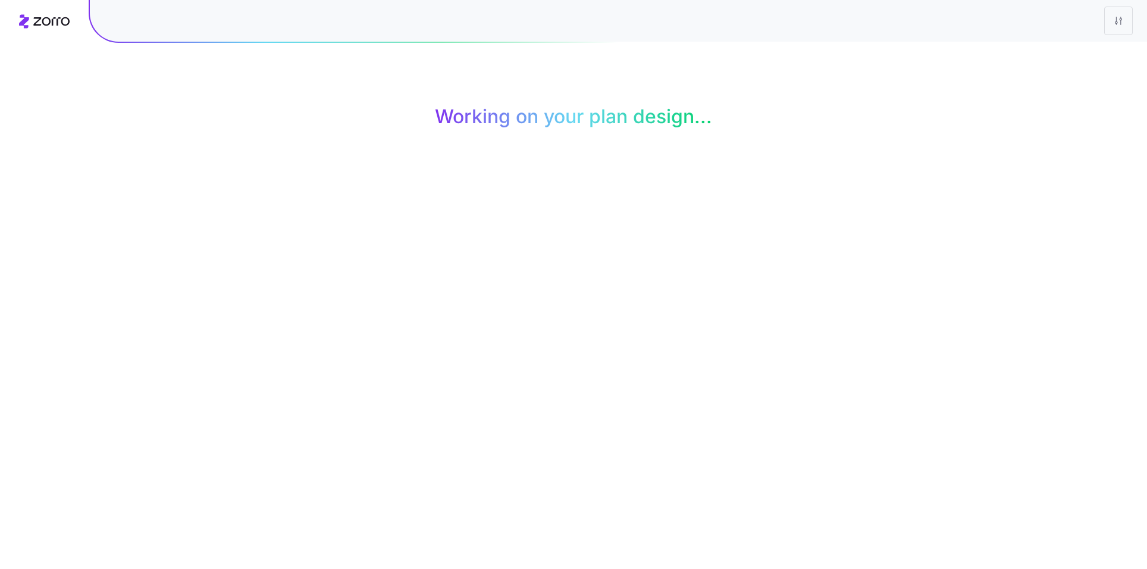
scroll to position [0, 0]
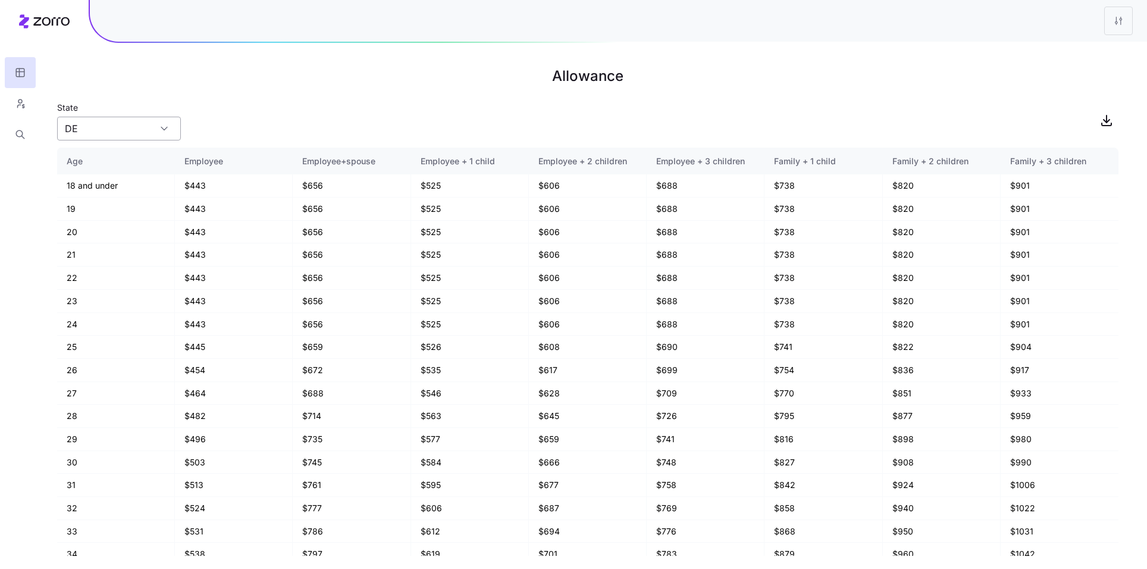
click at [137, 118] on input "DE" at bounding box center [119, 129] width 124 height 24
click at [328, 113] on div "State [US_STATE]" at bounding box center [587, 120] width 1061 height 40
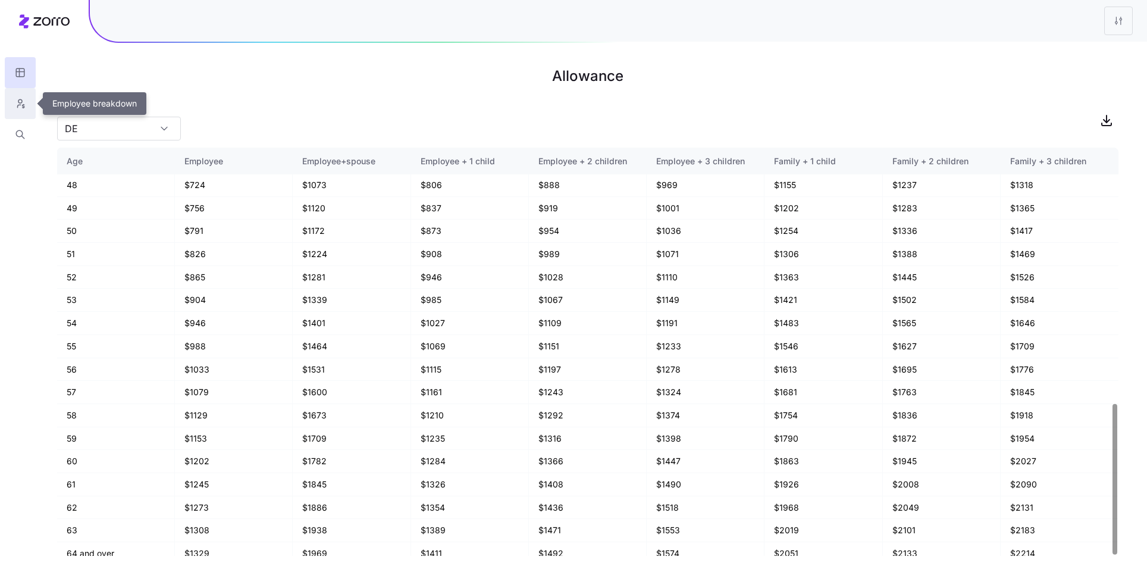
click at [12, 109] on button "button" at bounding box center [20, 103] width 31 height 31
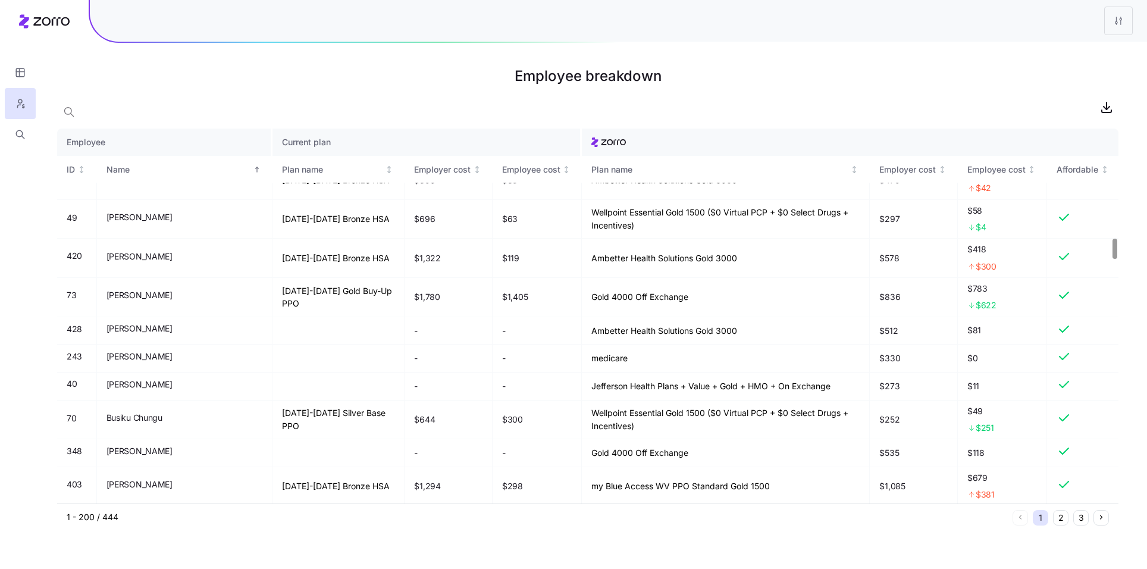
scroll to position [2066, 0]
click at [13, 79] on button "button" at bounding box center [20, 72] width 31 height 31
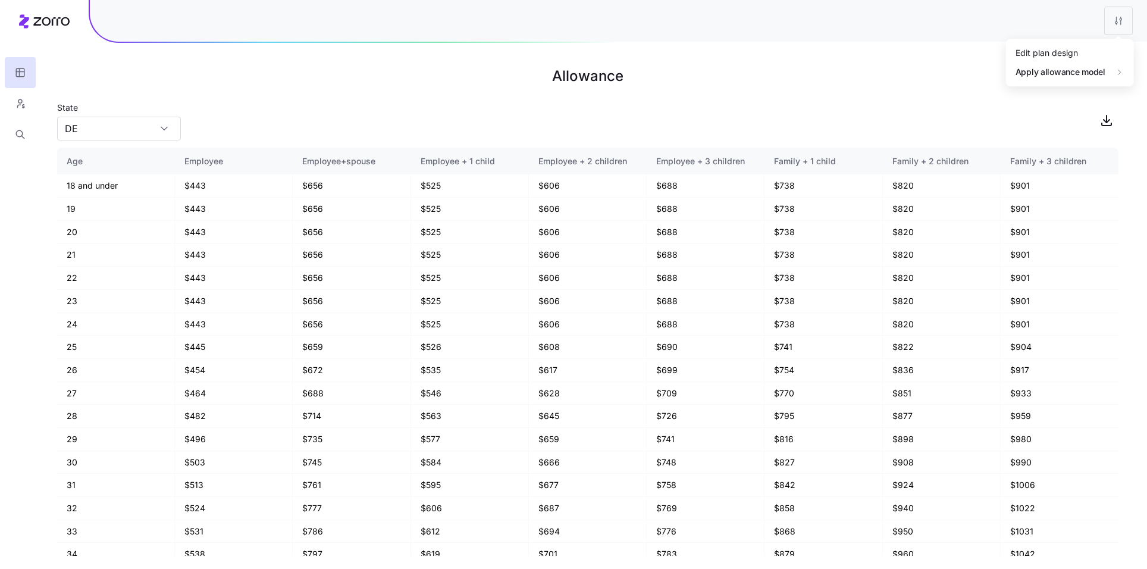
click at [1123, 20] on html "Allowance State [US_STATE] Age Employee Employee+spouse Employee + 1 child Empl…" at bounding box center [573, 284] width 1147 height 569
click at [860, 86] on html "Allowance State [US_STATE] Age Employee Employee+spouse Employee + 1 child Empl…" at bounding box center [573, 284] width 1147 height 569
